Goal: Information Seeking & Learning: Learn about a topic

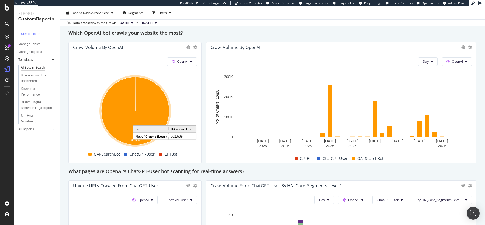
scroll to position [453, 0]
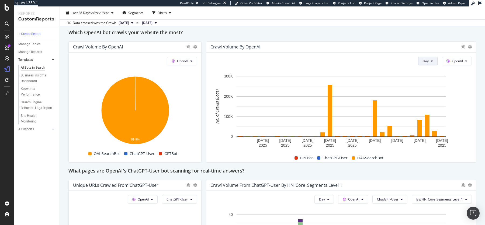
click at [428, 60] on span "Day" at bounding box center [426, 61] width 6 height 5
click at [426, 89] on span "Month" at bounding box center [428, 90] width 10 height 5
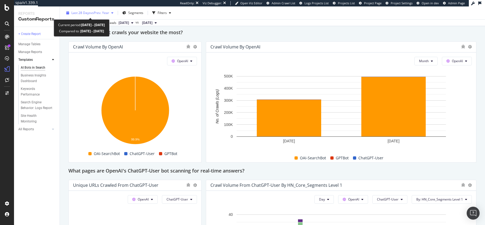
click at [106, 10] on div "Last 28 Days vs Prev. Year" at bounding box center [89, 13] width 51 height 8
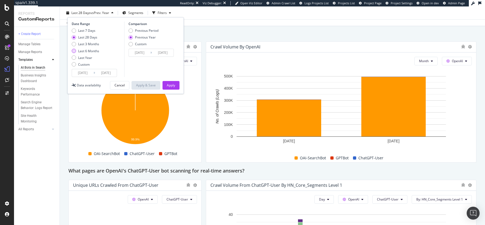
click at [92, 50] on div "Last 6 Months" at bounding box center [88, 51] width 21 height 5
type input "[DATE]"
click at [171, 88] on div "Apply" at bounding box center [171, 85] width 8 height 8
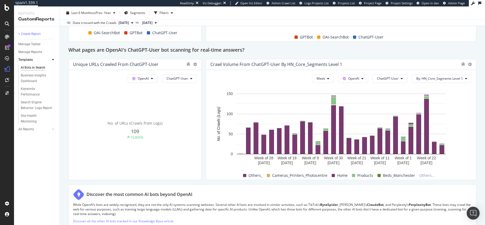
scroll to position [574, 0]
click at [175, 77] on span "ChatGPT-User" at bounding box center [177, 79] width 22 height 5
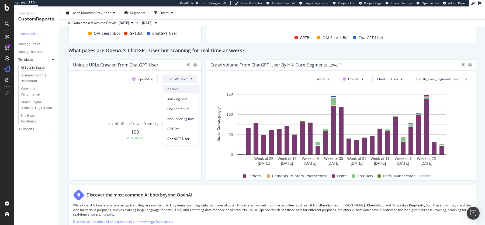
click at [174, 88] on span "All bots" at bounding box center [180, 88] width 27 height 5
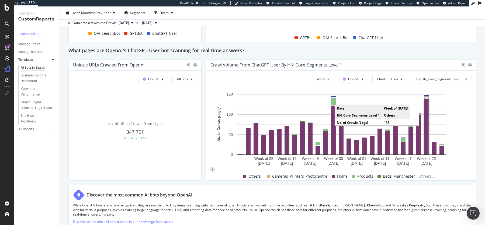
click at [427, 143] on rect "A chart." at bounding box center [427, 127] width 4 height 54
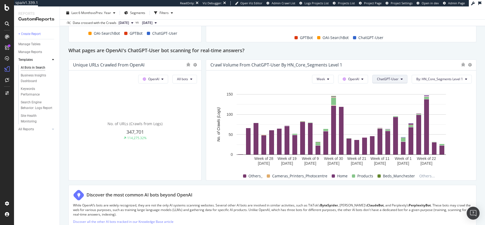
click at [389, 78] on span "ChatGPT-User" at bounding box center [388, 79] width 22 height 5
click at [389, 88] on span "All bots" at bounding box center [391, 88] width 27 height 5
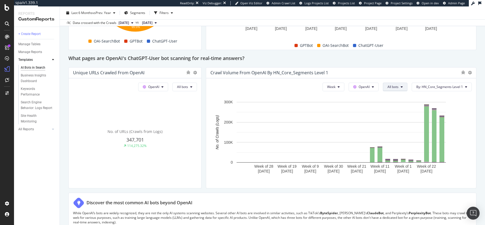
scroll to position [555, 0]
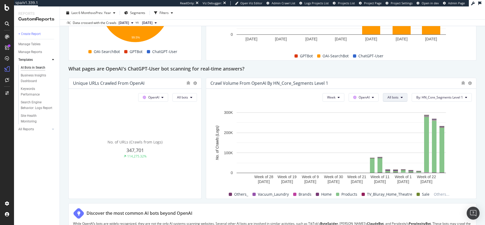
click at [392, 98] on span "All bots" at bounding box center [392, 97] width 11 height 5
click at [406, 157] on span "ChatGPT-User" at bounding box center [401, 157] width 27 height 5
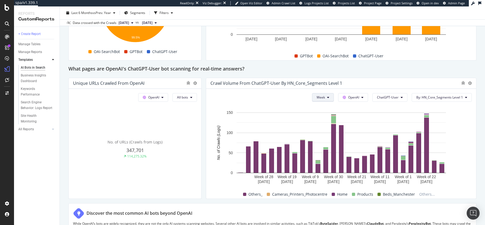
click at [329, 95] on button "Week" at bounding box center [323, 97] width 22 height 9
click at [325, 128] on span "Month" at bounding box center [324, 127] width 10 height 5
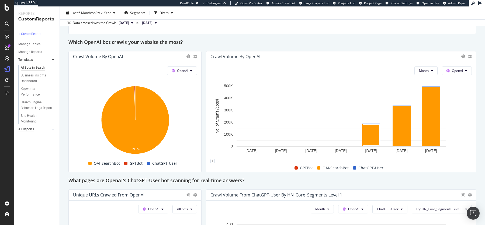
scroll to position [436, 0]
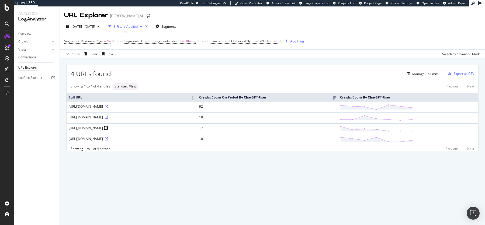
click at [108, 127] on icon at bounding box center [106, 128] width 3 height 3
